Goal: Information Seeking & Learning: Find contact information

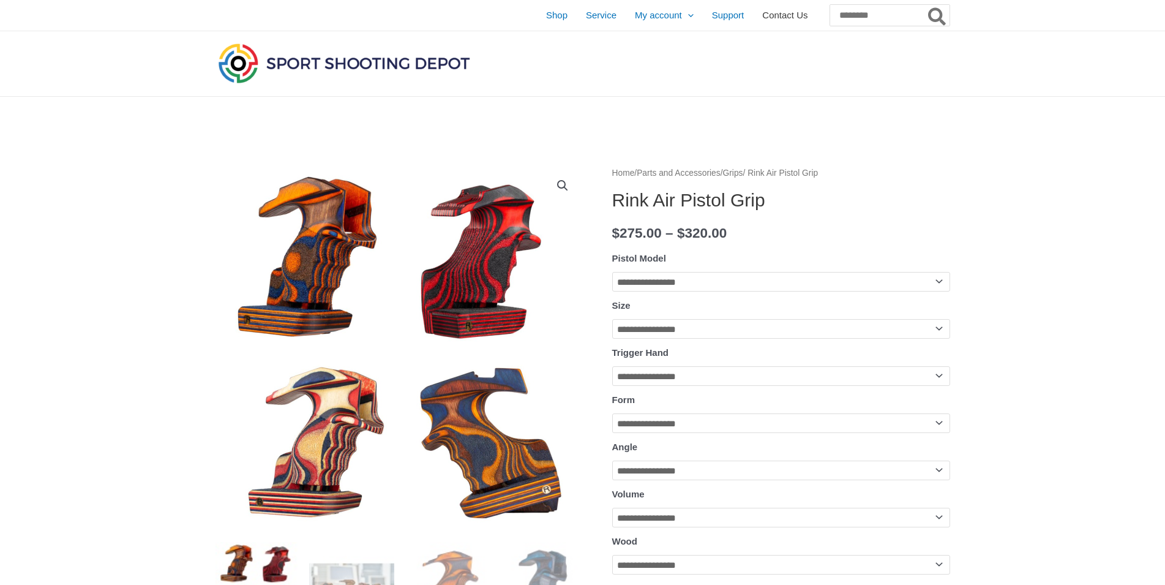
click at [762, 15] on span "Contact Us" at bounding box center [784, 15] width 45 height 31
click at [546, 15] on span "Shop" at bounding box center [556, 15] width 21 height 31
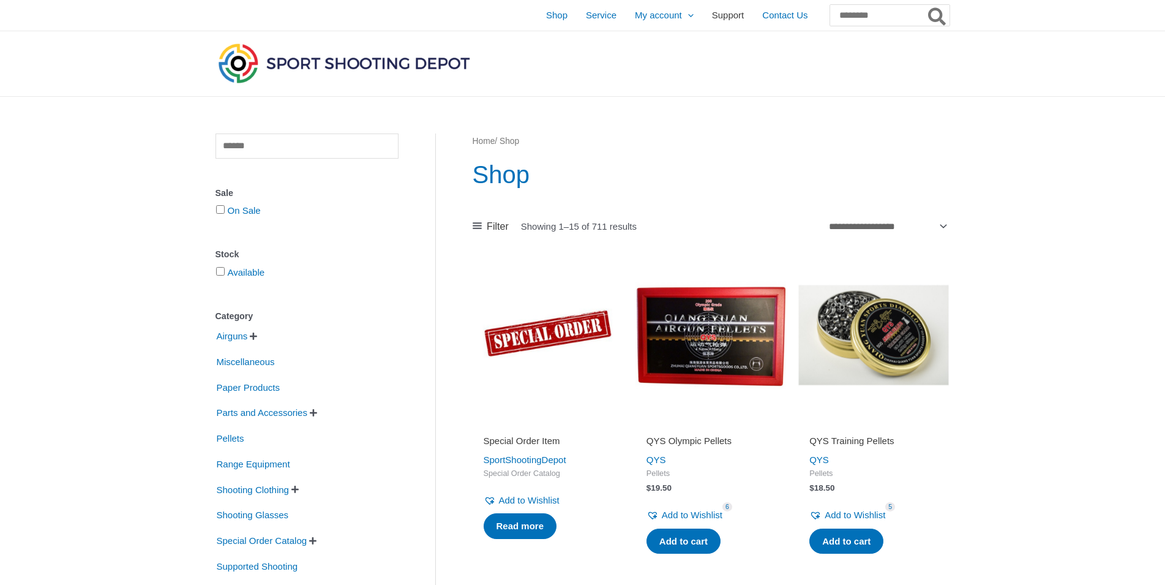
click at [712, 15] on span "Support" at bounding box center [728, 15] width 32 height 31
